Goal: Register for event/course: Sign up to attend an event or enroll in a course

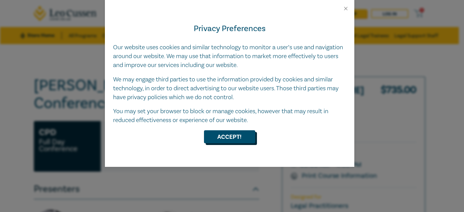
click at [228, 140] on button "Accept!" at bounding box center [229, 136] width 51 height 13
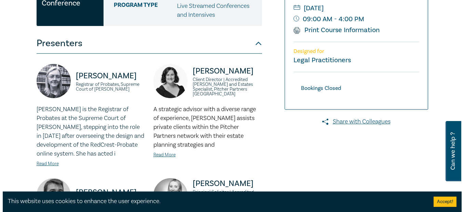
scroll to position [173, 0]
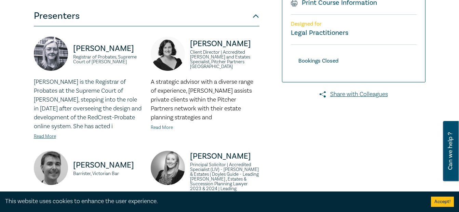
click at [165, 124] on link "Read More" at bounding box center [162, 127] width 22 height 6
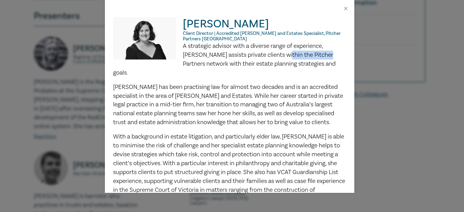
drag, startPoint x: 270, startPoint y: 54, endPoint x: 312, endPoint y: 52, distance: 42.0
click at [312, 52] on span "A strategic advisor with a diverse range of experience, [PERSON_NAME] assists p…" at bounding box center [224, 59] width 223 height 34
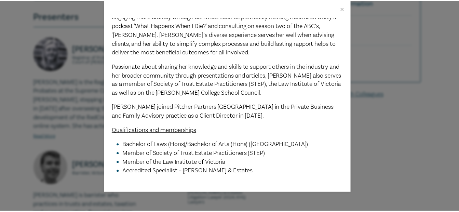
scroll to position [226, 0]
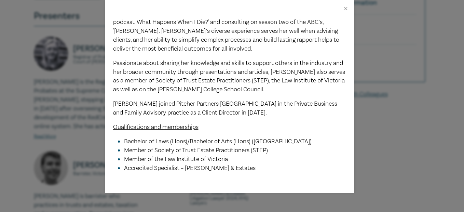
click at [92, 70] on div "[PERSON_NAME] Client Director | Accredited [PERSON_NAME] and Estates Specialist…" at bounding box center [232, 106] width 464 height 212
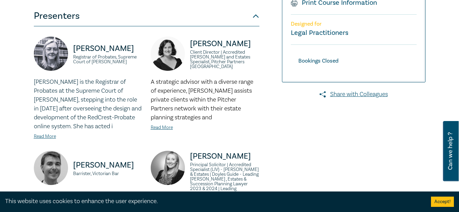
click at [55, 151] on img at bounding box center [51, 168] width 34 height 34
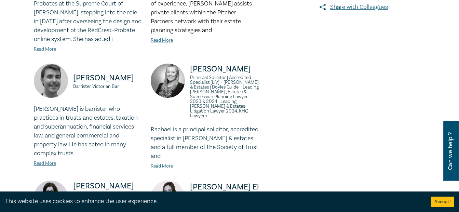
scroll to position [260, 0]
click at [42, 160] on link "Read More" at bounding box center [45, 163] width 22 height 6
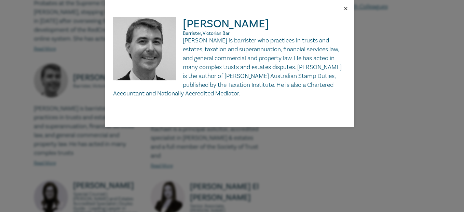
click at [346, 7] on button "Close" at bounding box center [345, 8] width 6 height 6
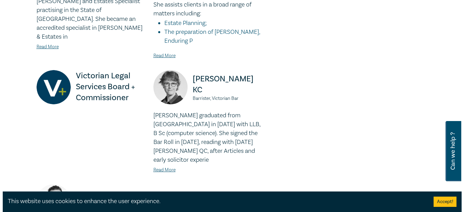
scroll to position [510, 0]
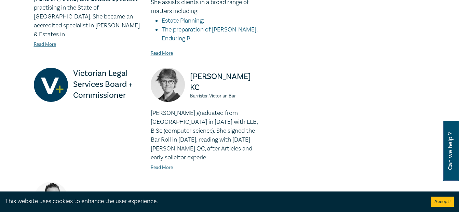
click at [166, 164] on link "Read More" at bounding box center [162, 167] width 22 height 6
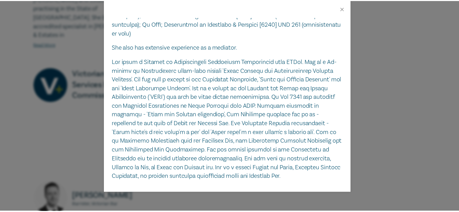
scroll to position [208, 0]
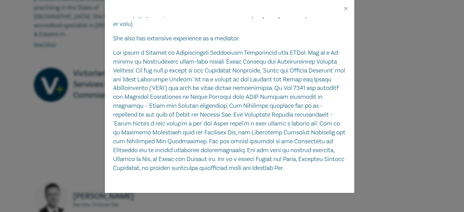
click at [69, 155] on div "[PERSON_NAME] [PERSON_NAME], Victorian Bar [PERSON_NAME] graduated from [GEOGRA…" at bounding box center [232, 106] width 464 height 212
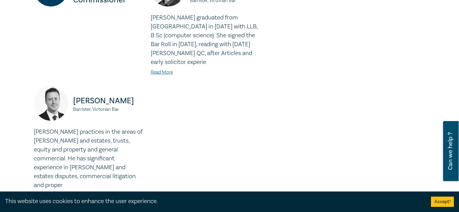
scroll to position [635, 0]
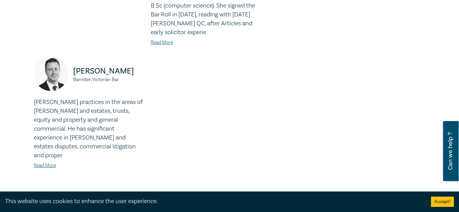
click at [83, 190] on button "Sessions" at bounding box center [146, 200] width 225 height 20
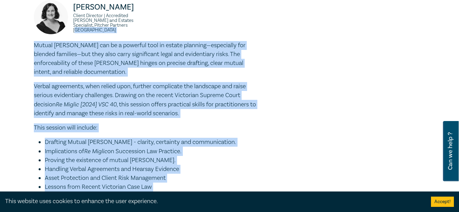
scroll to position [491, 0]
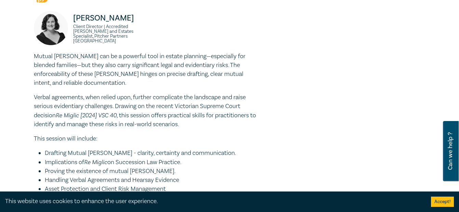
drag, startPoint x: 33, startPoint y: 9, endPoint x: 168, endPoint y: 183, distance: 220.3
drag, startPoint x: 168, startPoint y: 183, endPoint x: 325, endPoint y: 89, distance: 183.3
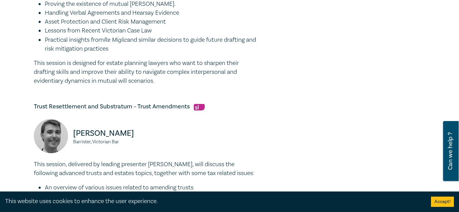
scroll to position [658, 0]
click at [204, 103] on img at bounding box center [199, 106] width 11 height 6
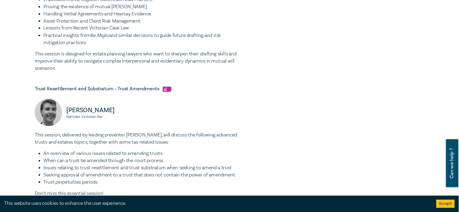
scroll to position [619, 0]
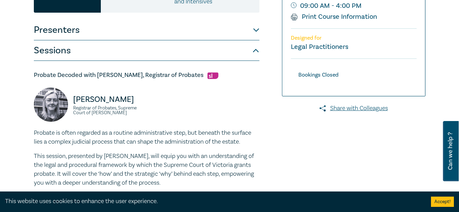
scroll to position [0, 0]
